Goal: Ask a question

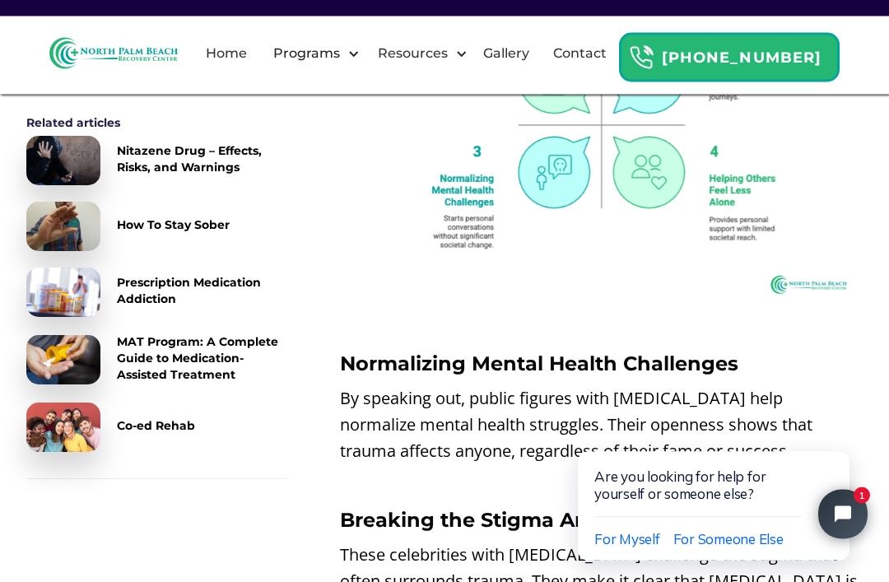
scroll to position [2282, 0]
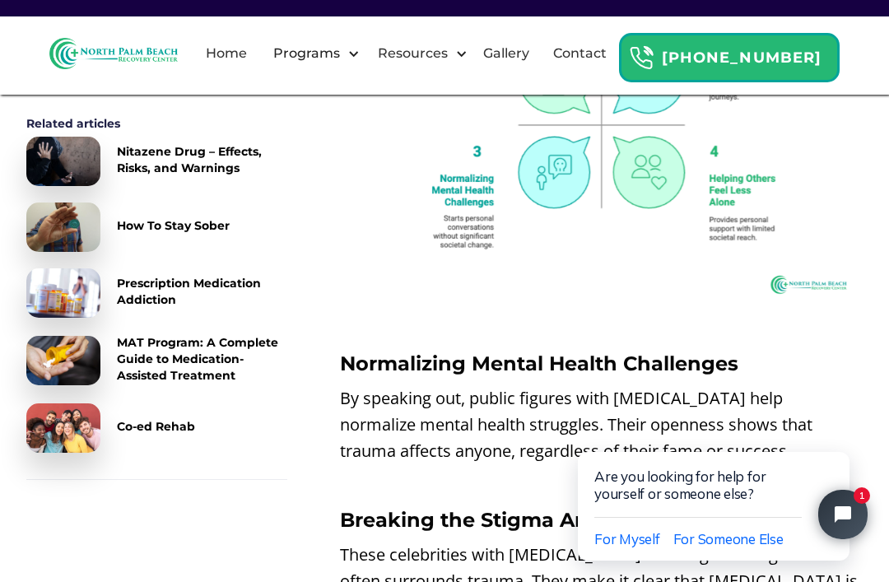
click at [635, 538] on span "For Myself" at bounding box center [628, 538] width 66 height 17
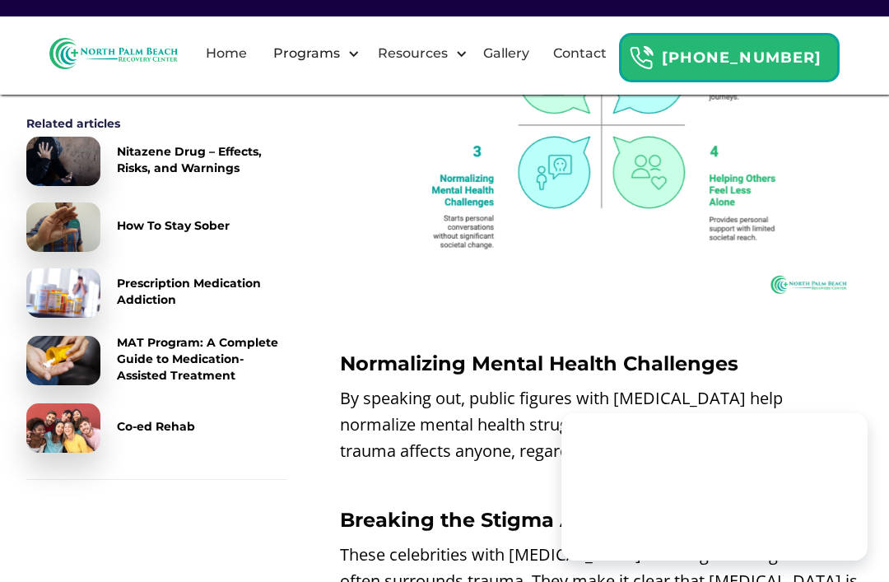
scroll to position [0, 0]
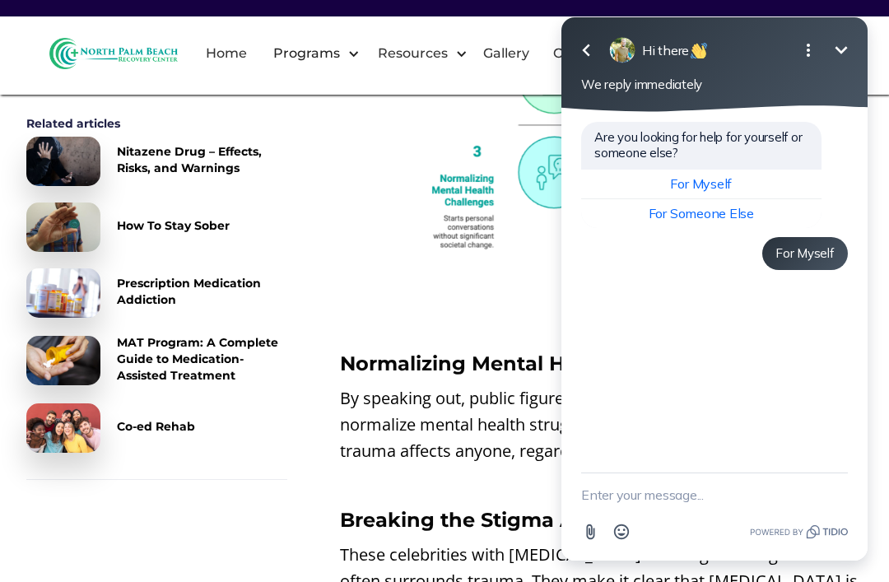
click at [678, 516] on textarea "New message" at bounding box center [714, 494] width 267 height 43
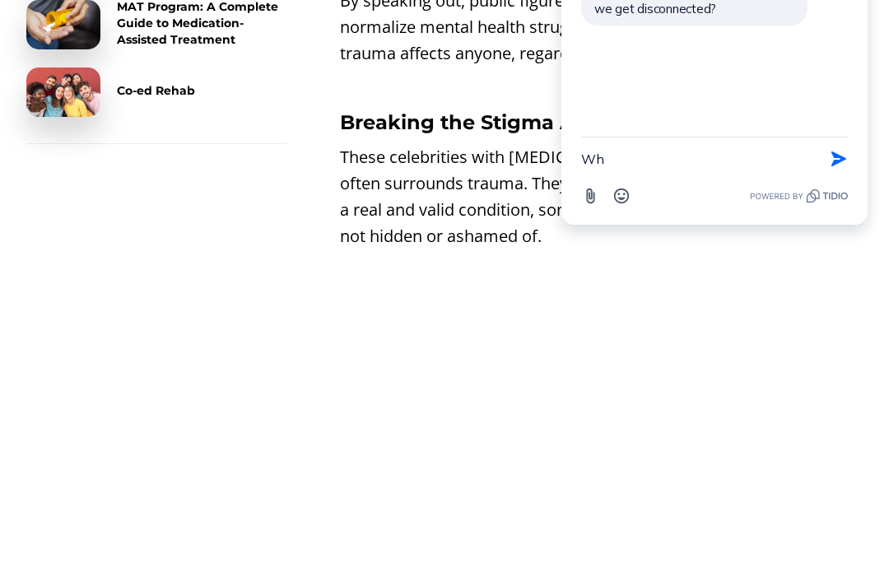
type textarea "W"
type textarea "Definition of an atom"
click at [840, 168] on icon "button" at bounding box center [839, 159] width 18 height 18
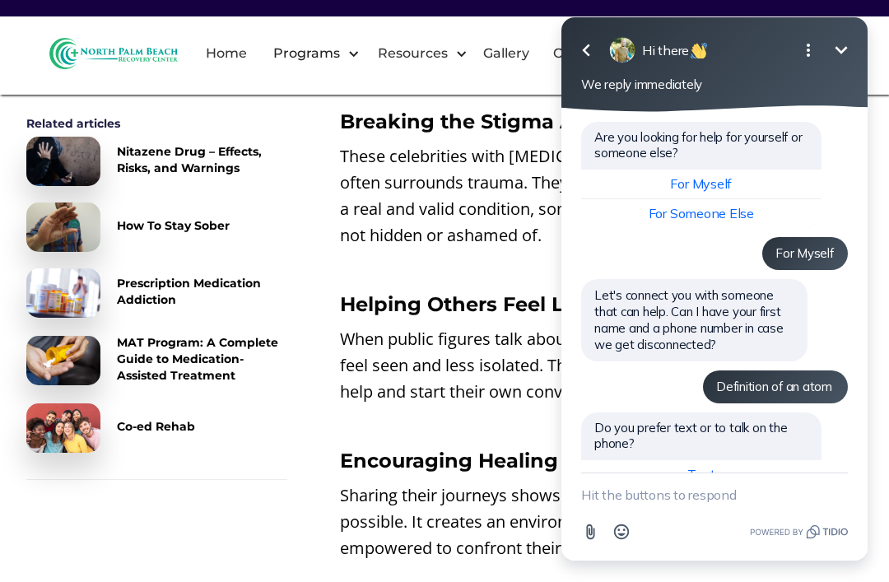
scroll to position [37, 0]
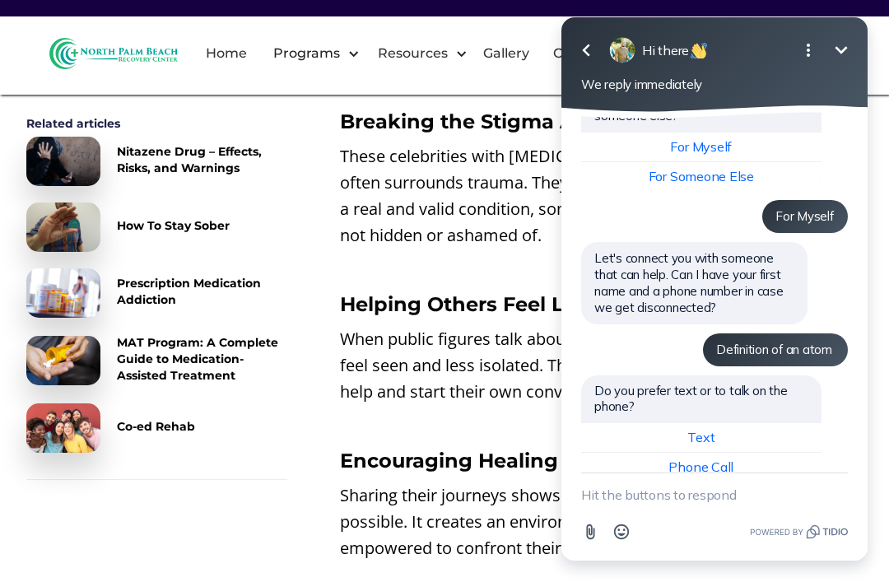
click at [585, 66] on button "Go back" at bounding box center [586, 50] width 33 height 33
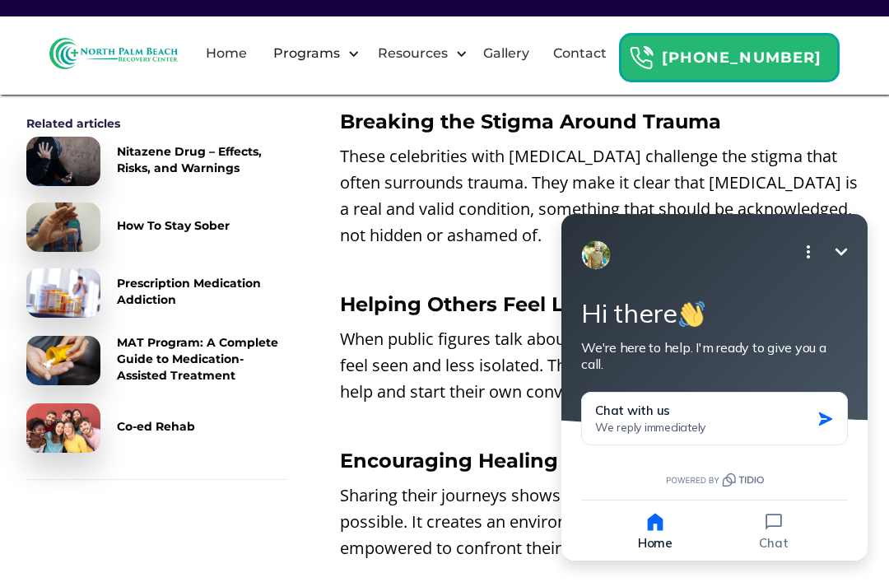
click at [838, 247] on icon "Minimize" at bounding box center [842, 252] width 20 height 20
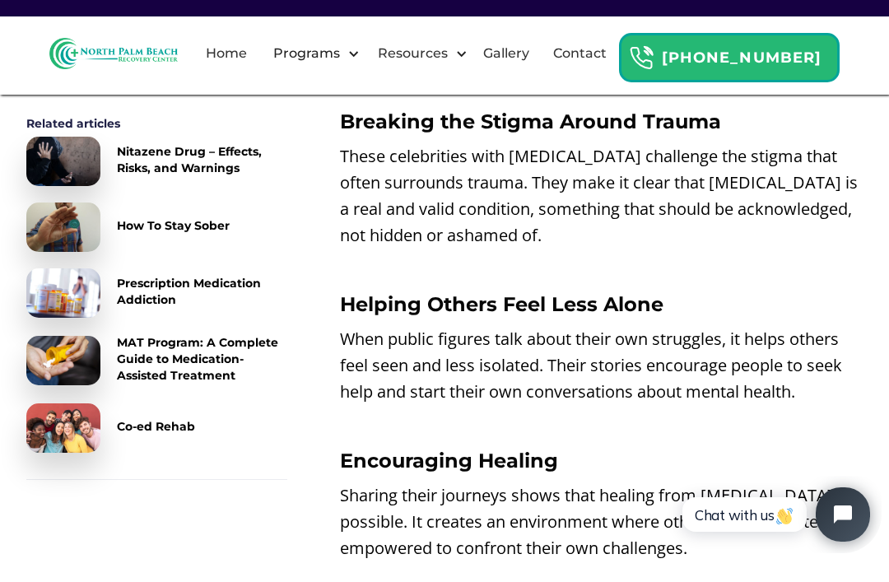
click at [853, 511] on icon "Open chat widget" at bounding box center [852, 514] width 15 height 15
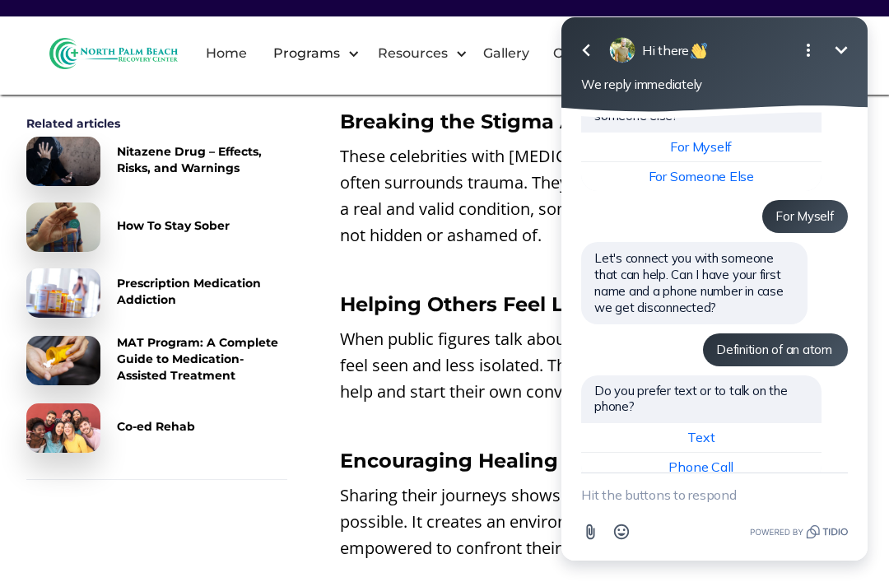
click at [795, 433] on button "Text" at bounding box center [701, 438] width 240 height 30
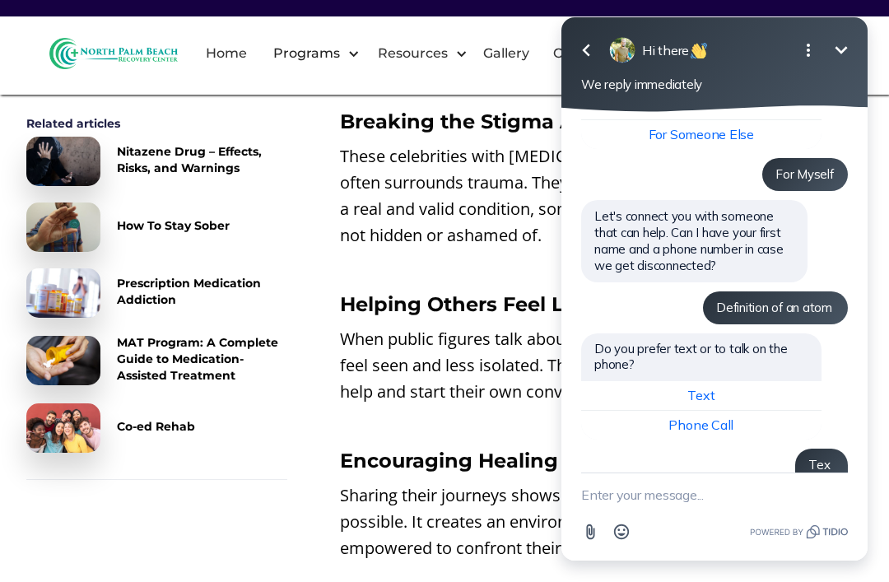
click at [587, 63] on button "Go back" at bounding box center [586, 50] width 33 height 33
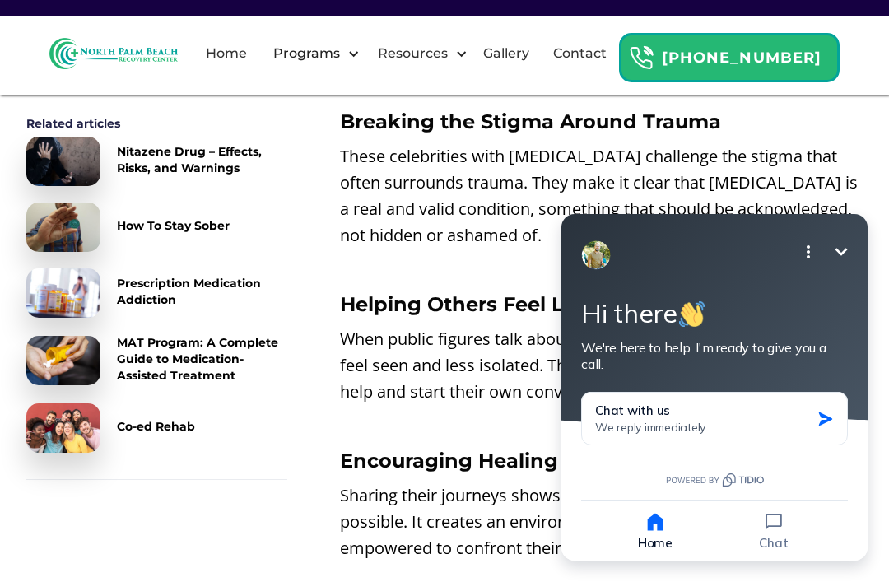
click at [776, 529] on icon "button" at bounding box center [774, 522] width 23 height 23
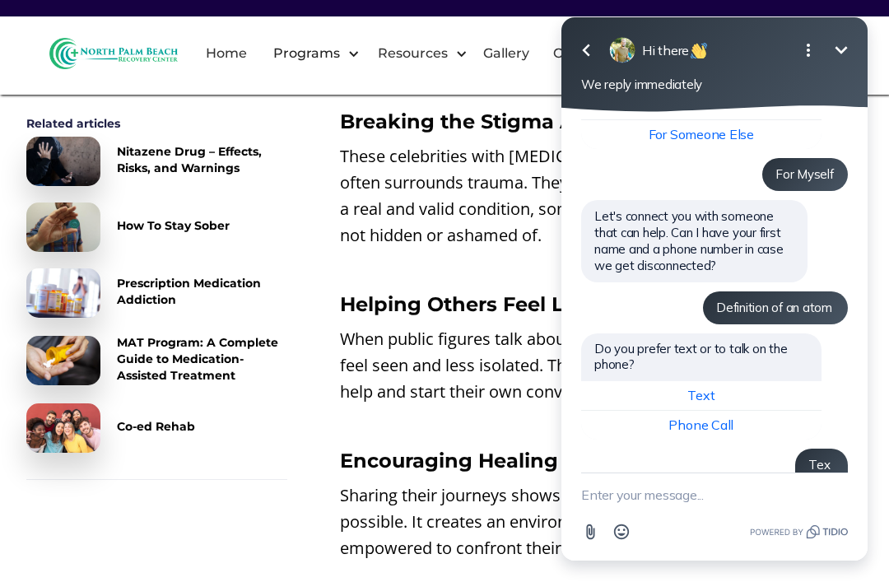
click at [620, 541] on icon "Open Emoji picker" at bounding box center [622, 532] width 18 height 18
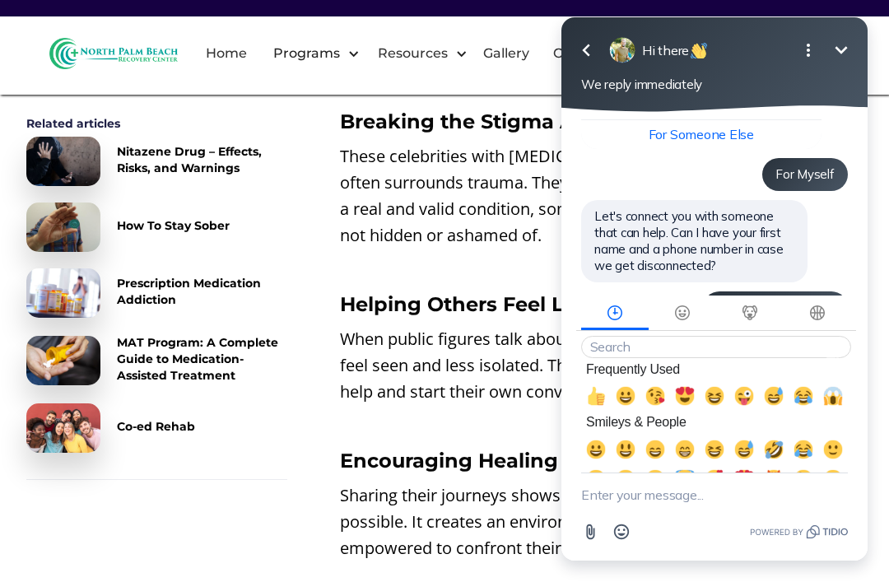
click at [603, 406] on span "👍, +1, thumbsup" at bounding box center [596, 396] width 20 height 20
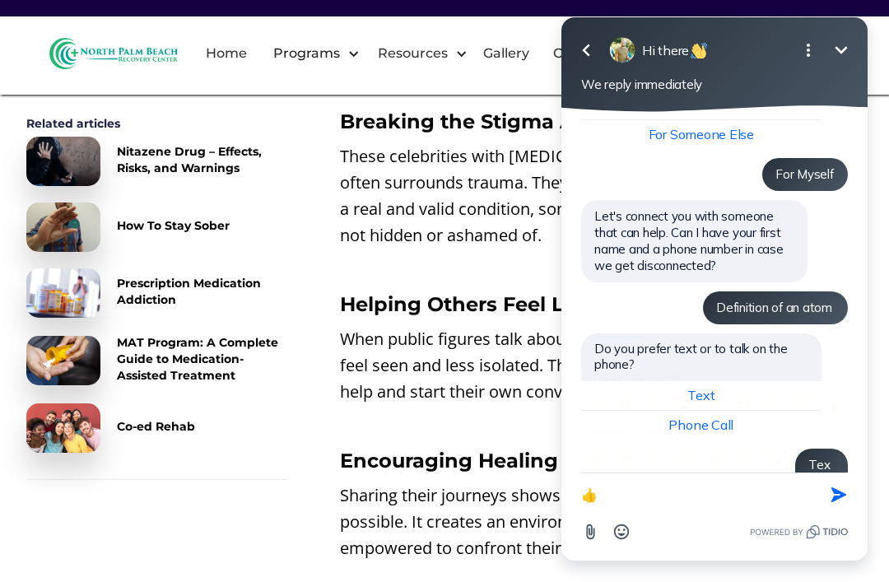
click at [602, 414] on span "👍, +1, thumbsup" at bounding box center [596, 404] width 20 height 20
type textarea "👍👍"
click at [595, 433] on button "Phone Call" at bounding box center [701, 425] width 240 height 29
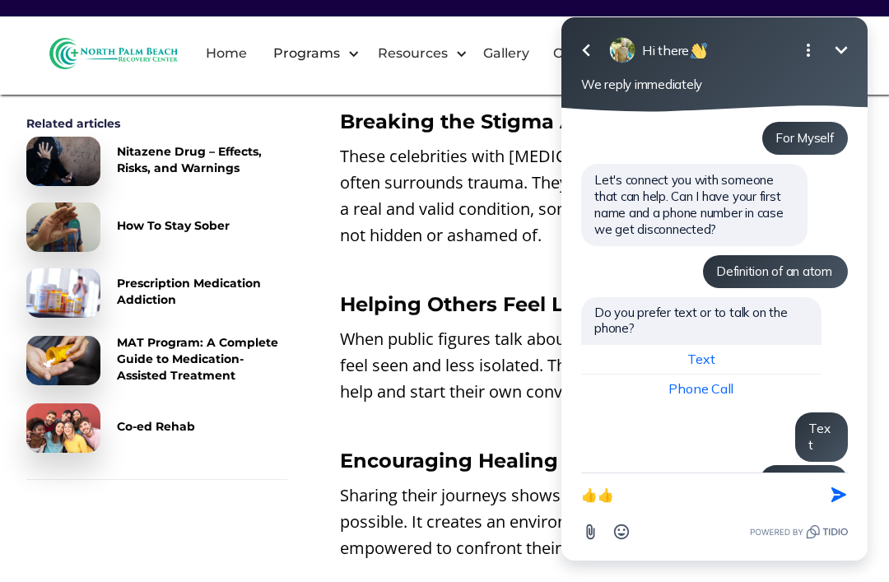
click at [828, 511] on button "Send Shortcut" at bounding box center [838, 494] width 31 height 31
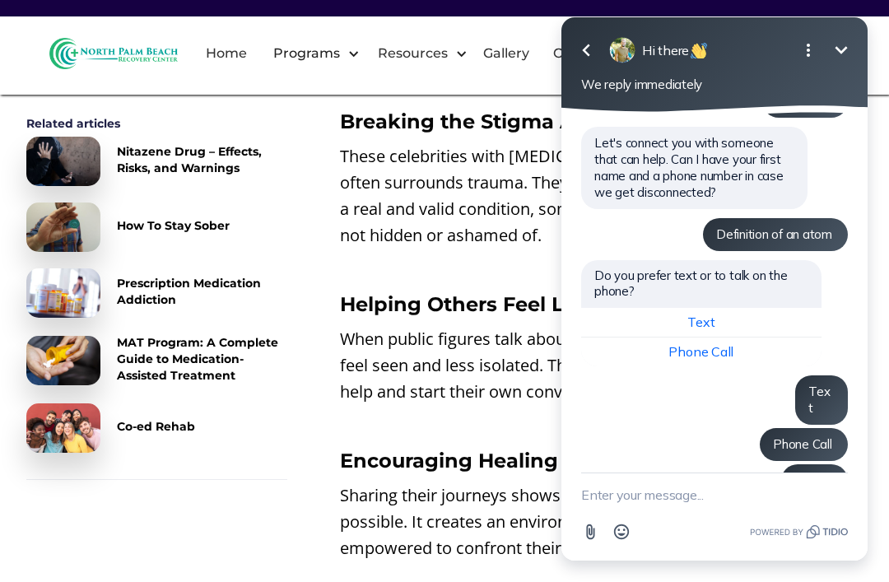
click at [580, 57] on icon "button" at bounding box center [586, 50] width 20 height 20
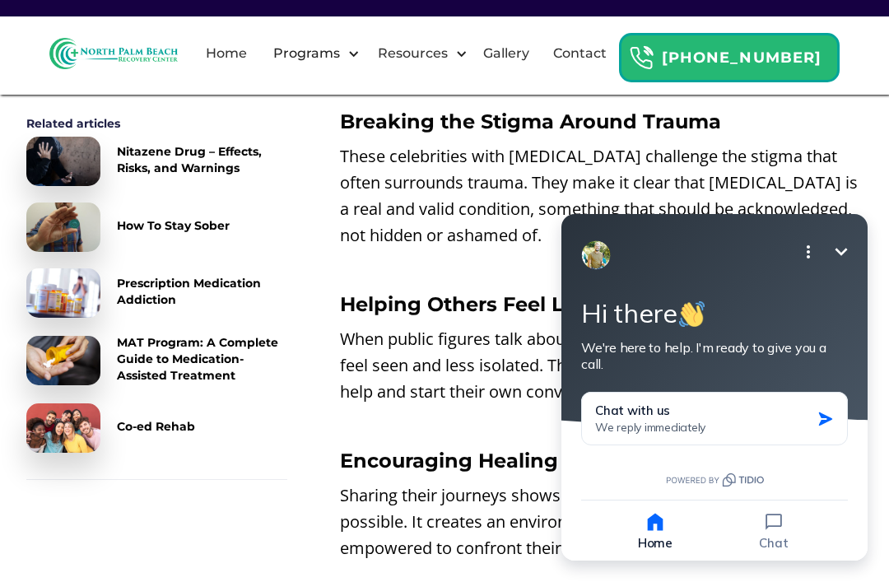
click at [341, 483] on p "Sharing their journeys shows that healing from [MEDICAL_DATA] is possible. It c…" at bounding box center [601, 522] width 523 height 79
click at [343, 483] on p "Sharing their journeys shows that healing from [MEDICAL_DATA] is possible. It c…" at bounding box center [601, 522] width 523 height 79
click at [835, 249] on icon "Minimize" at bounding box center [842, 252] width 20 height 20
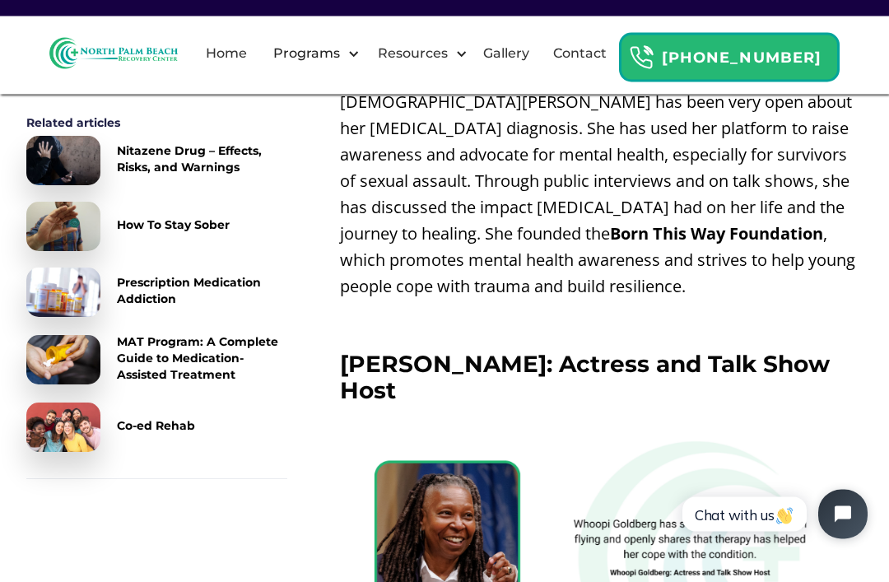
scroll to position [5177, 0]
